Goal: Information Seeking & Learning: Check status

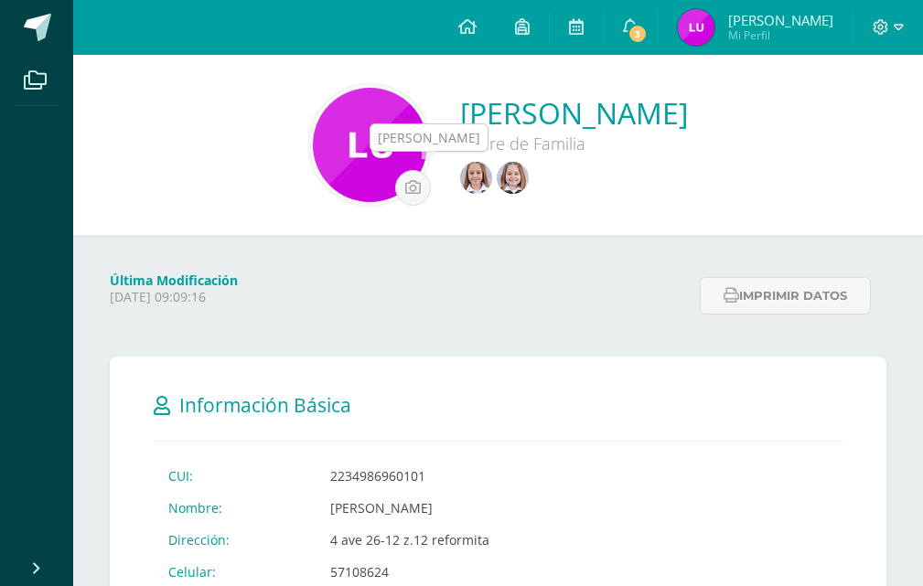
click at [478, 179] on img at bounding box center [476, 178] width 32 height 32
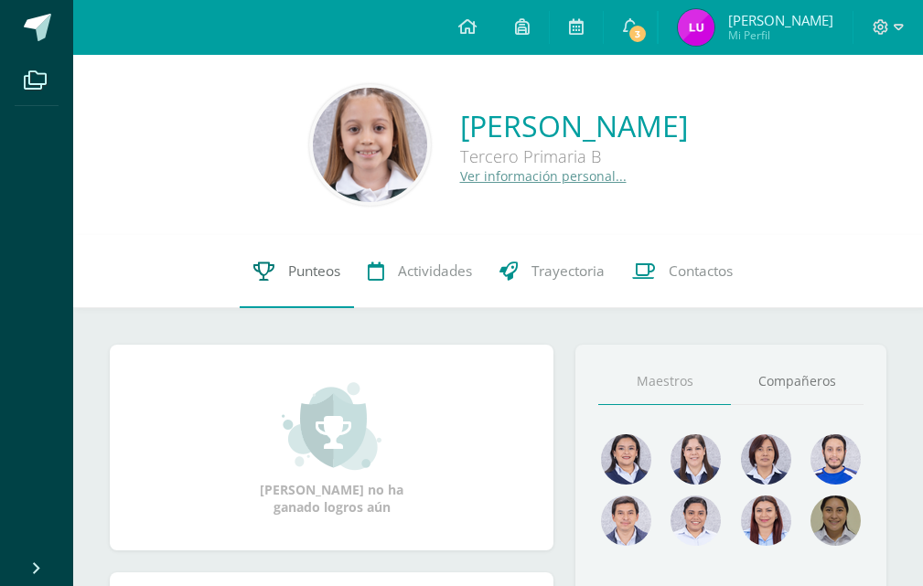
click at [308, 274] on span "Punteos" at bounding box center [314, 271] width 52 height 19
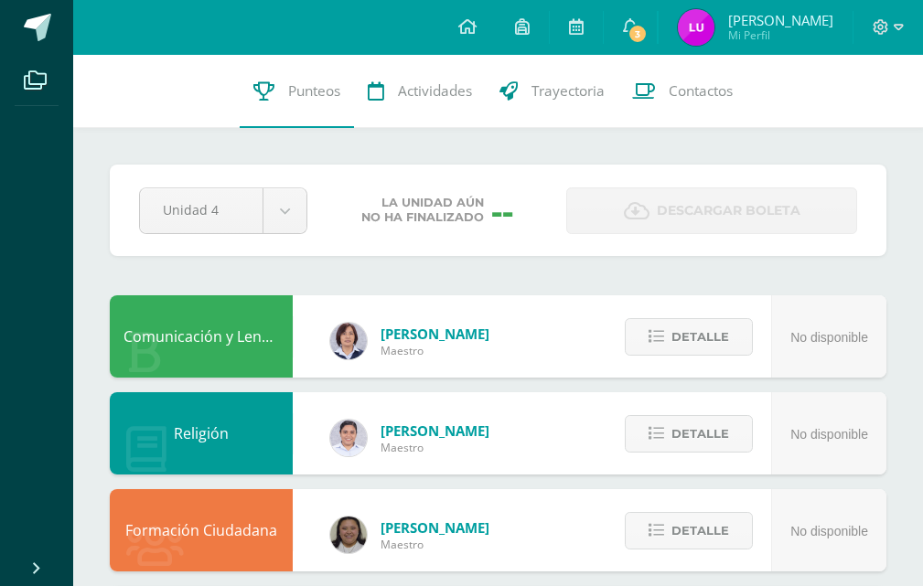
click at [715, 31] on img at bounding box center [696, 27] width 37 height 37
